Goal: Check status: Check status

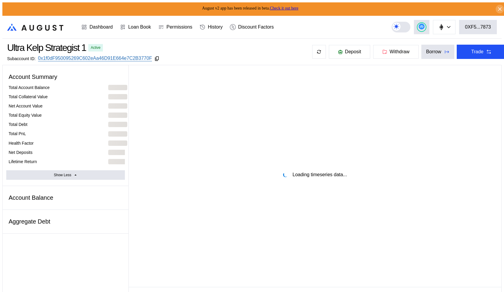
click at [255, 46] on div "Ultra Kelp Strategist 1 Active Subaccount ID: 0x1f0dF950095269C602eAa46D91E664e…" at bounding box center [256, 52] width 509 height 26
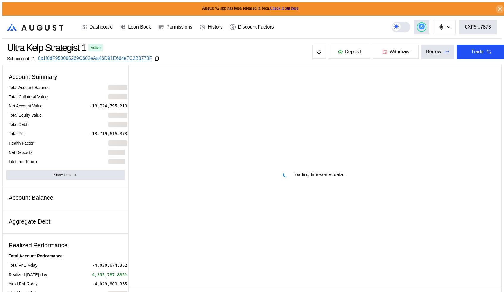
select select "*"
